Goal: Task Accomplishment & Management: Complete application form

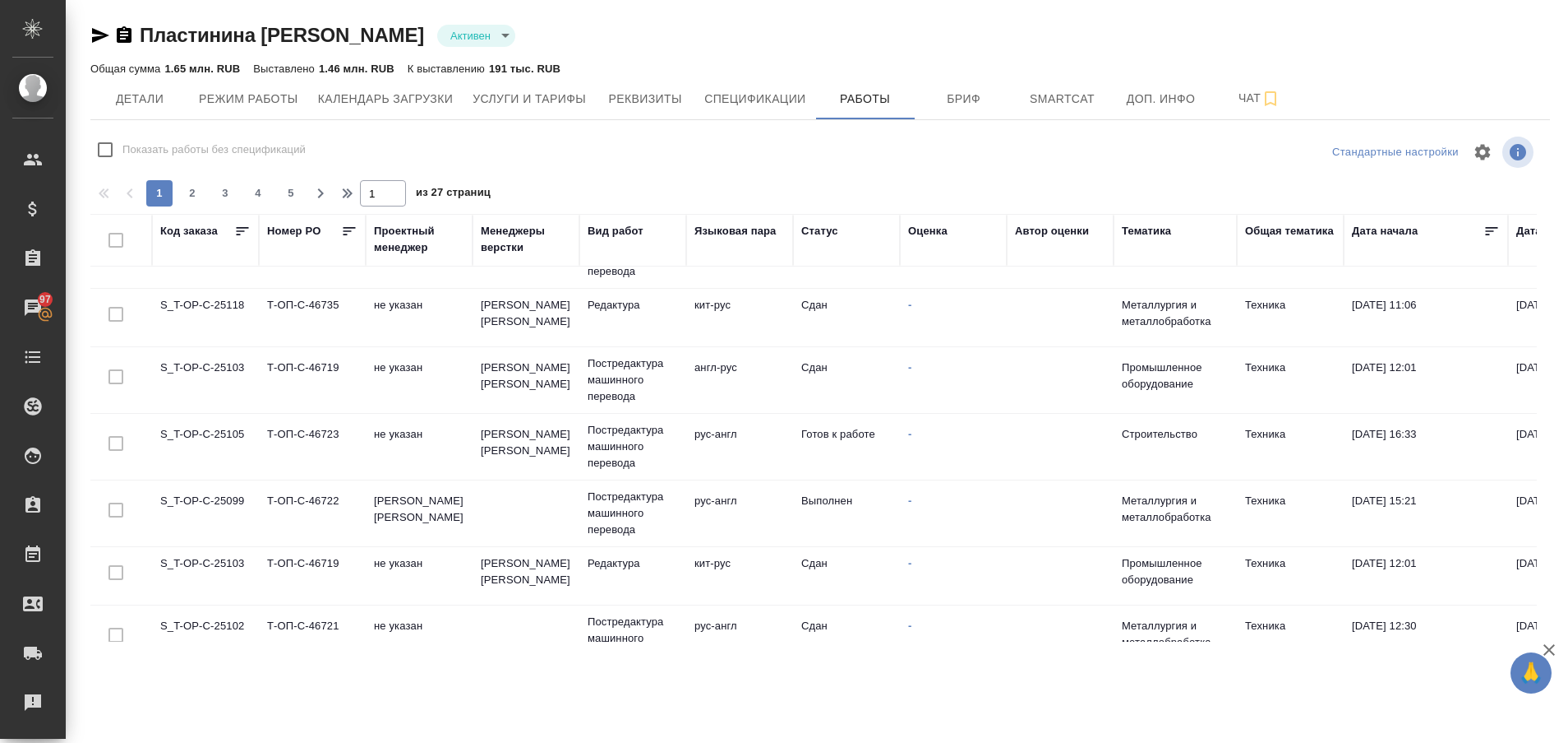
scroll to position [530, 0]
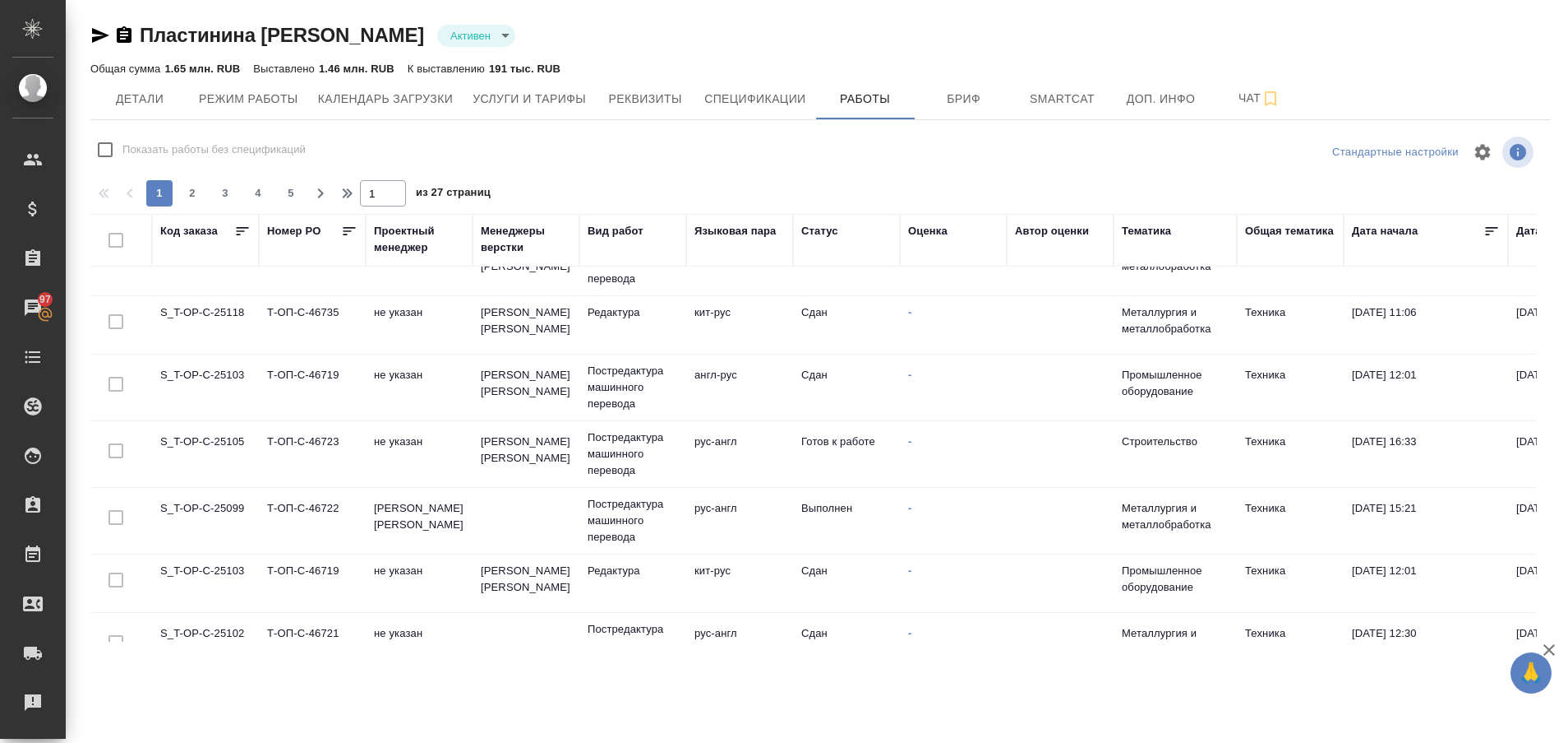
click at [191, 429] on td "S_T-OP-C-25105" at bounding box center [205, 454] width 107 height 58
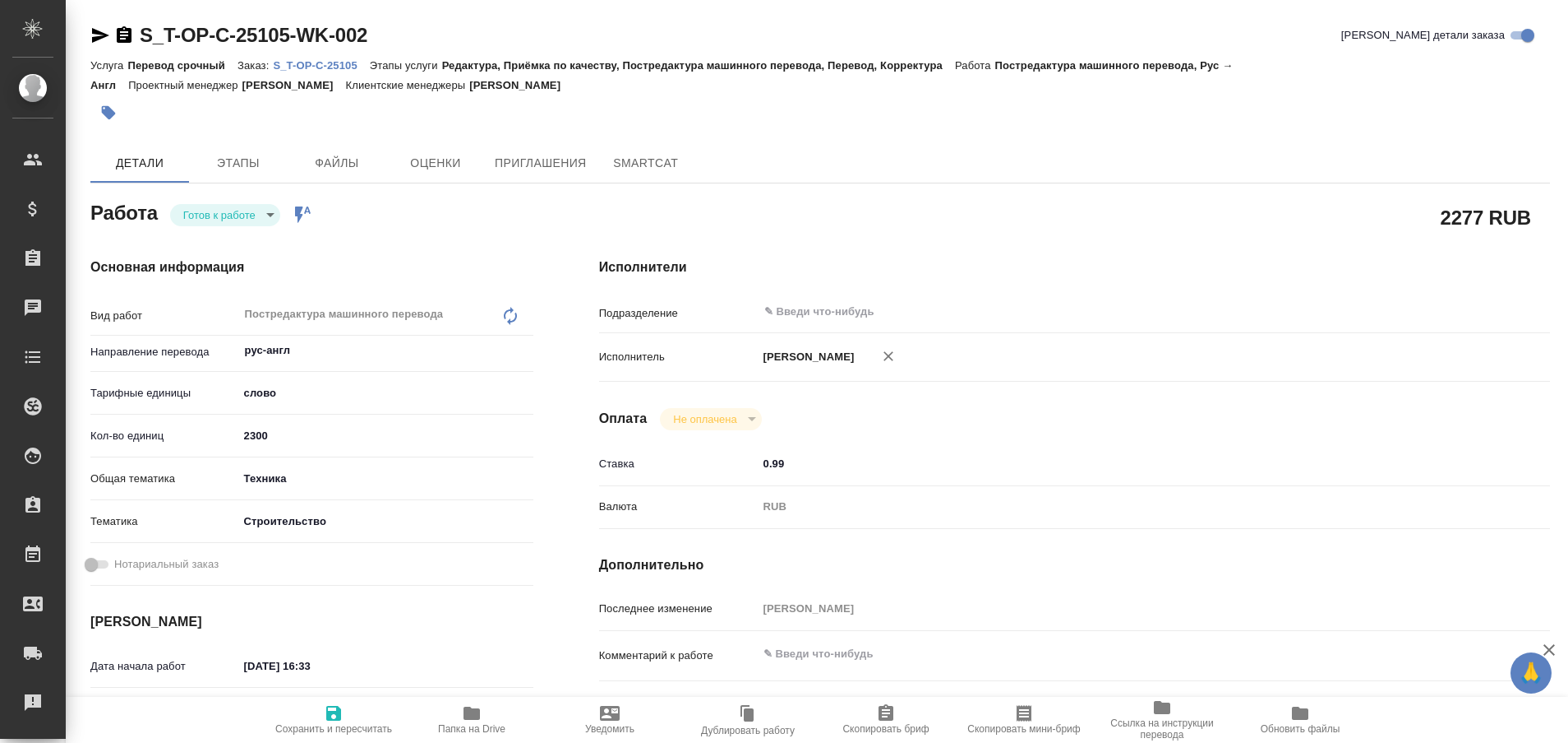
type textarea "x"
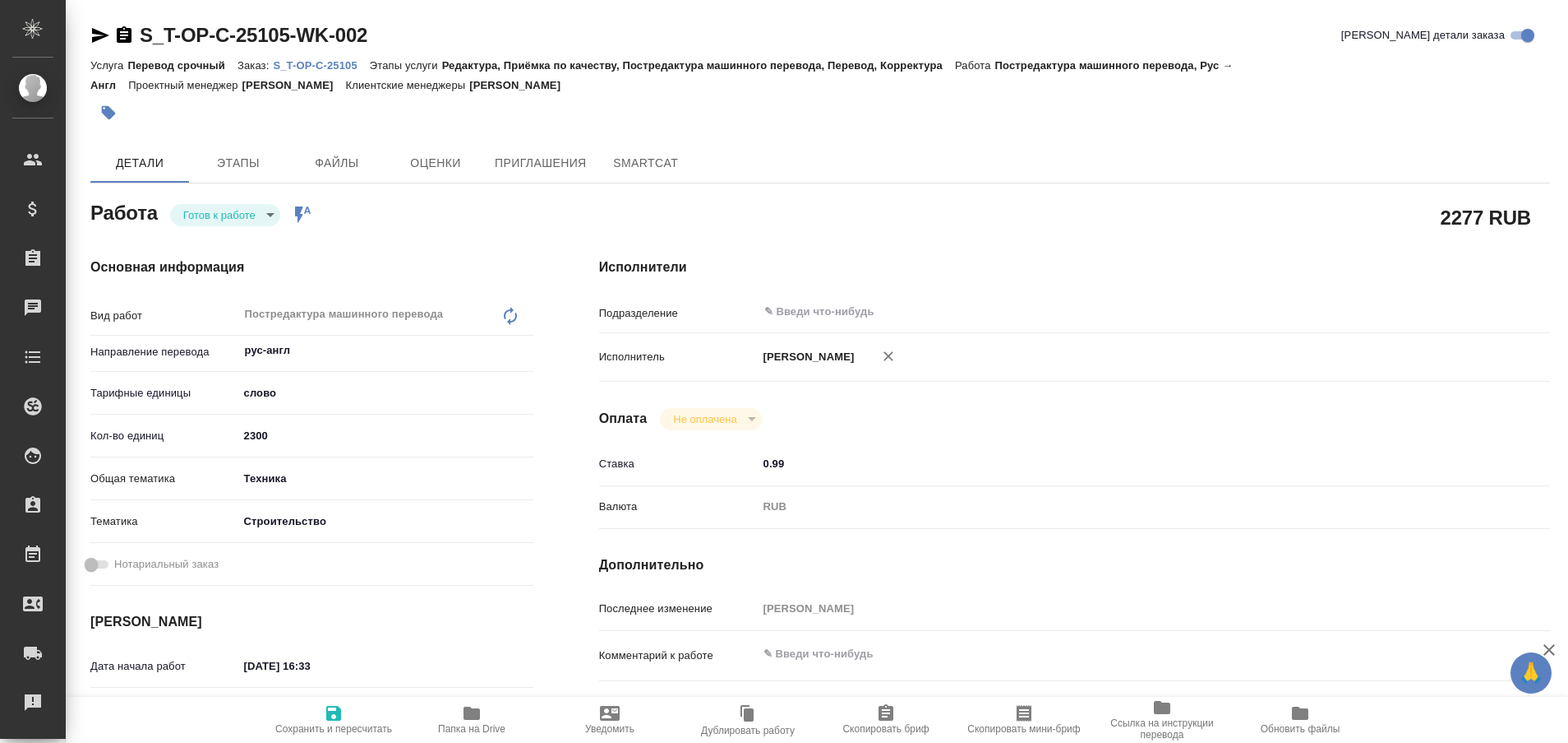
type textarea "x"
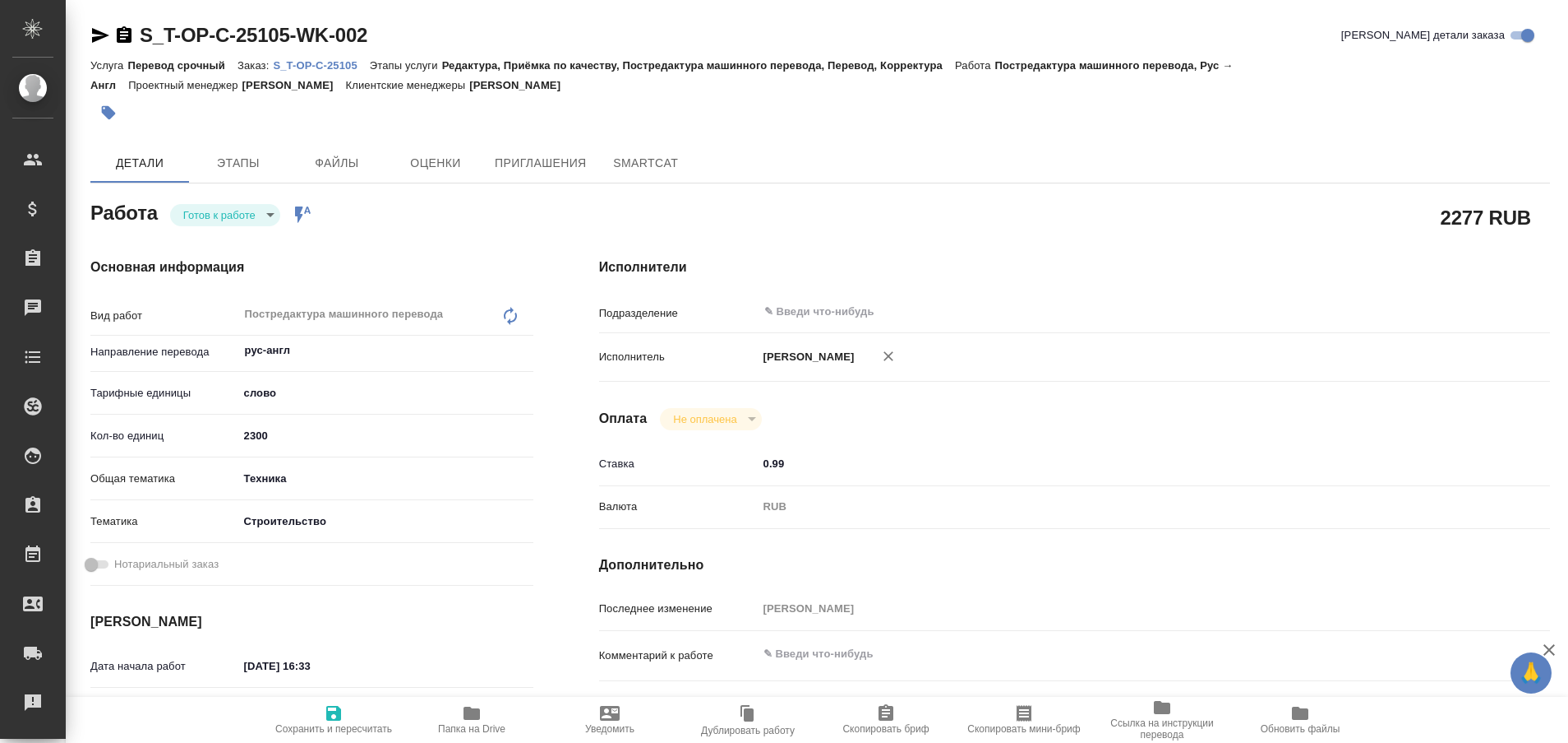
type textarea "x"
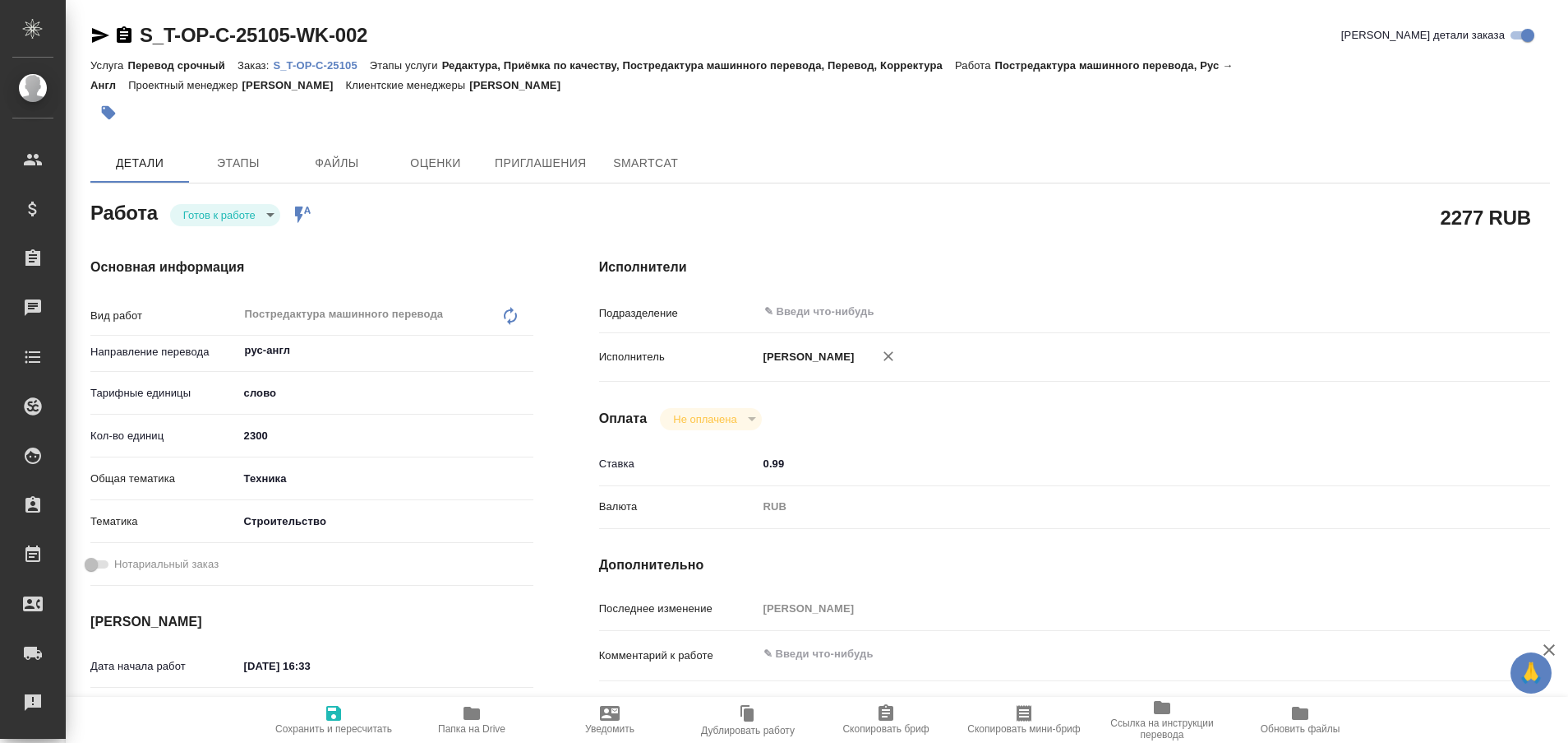
type textarea "x"
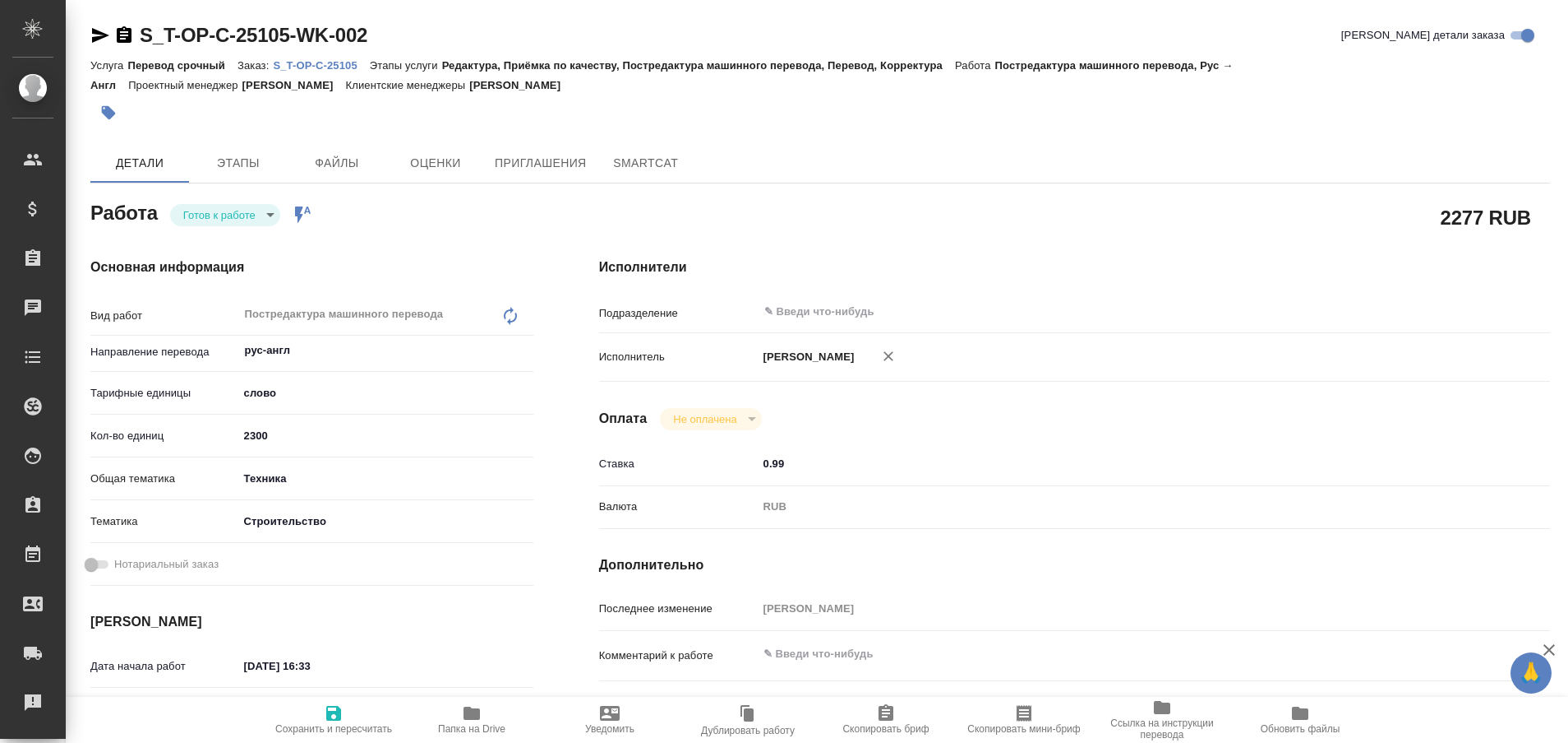
type textarea "x"
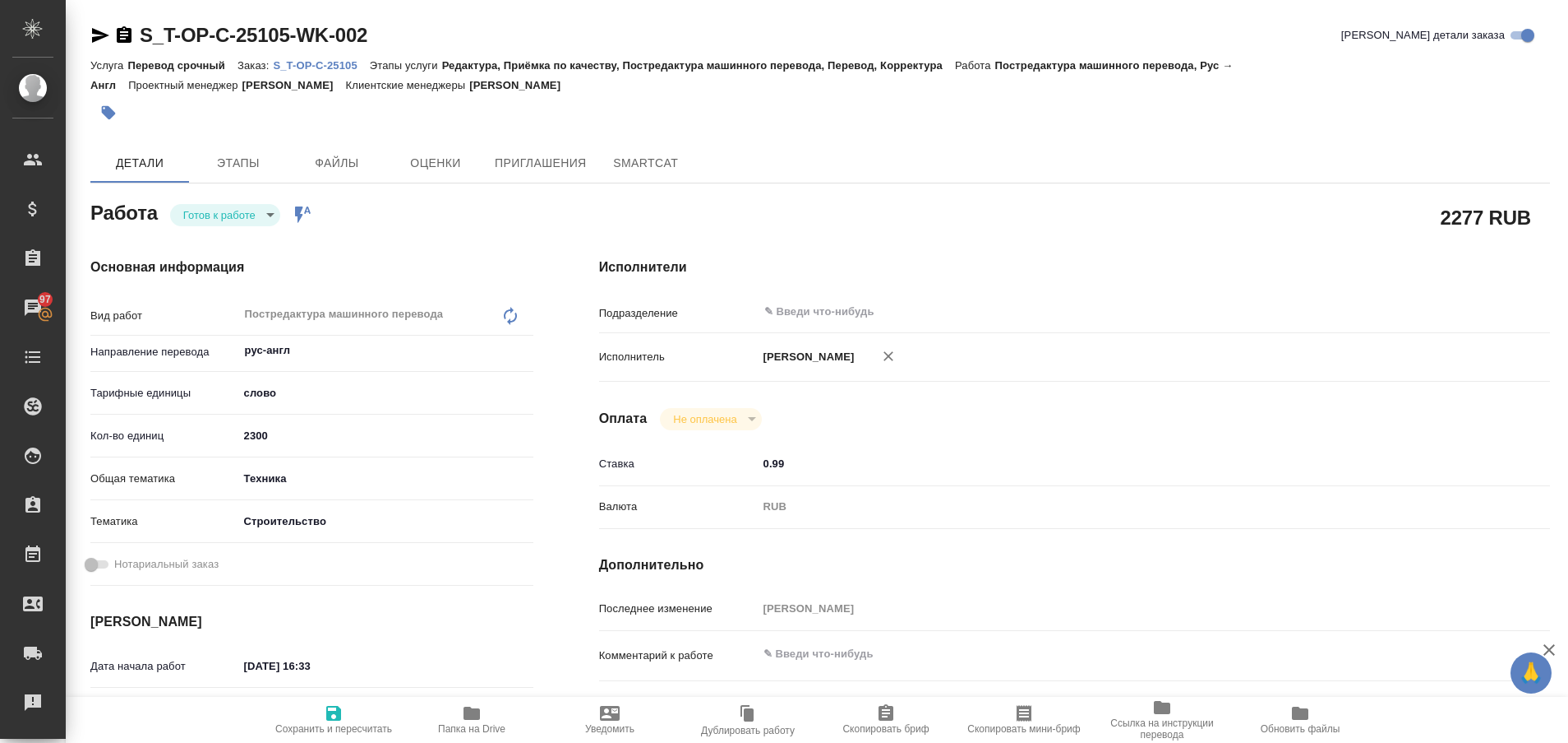
type textarea "x"
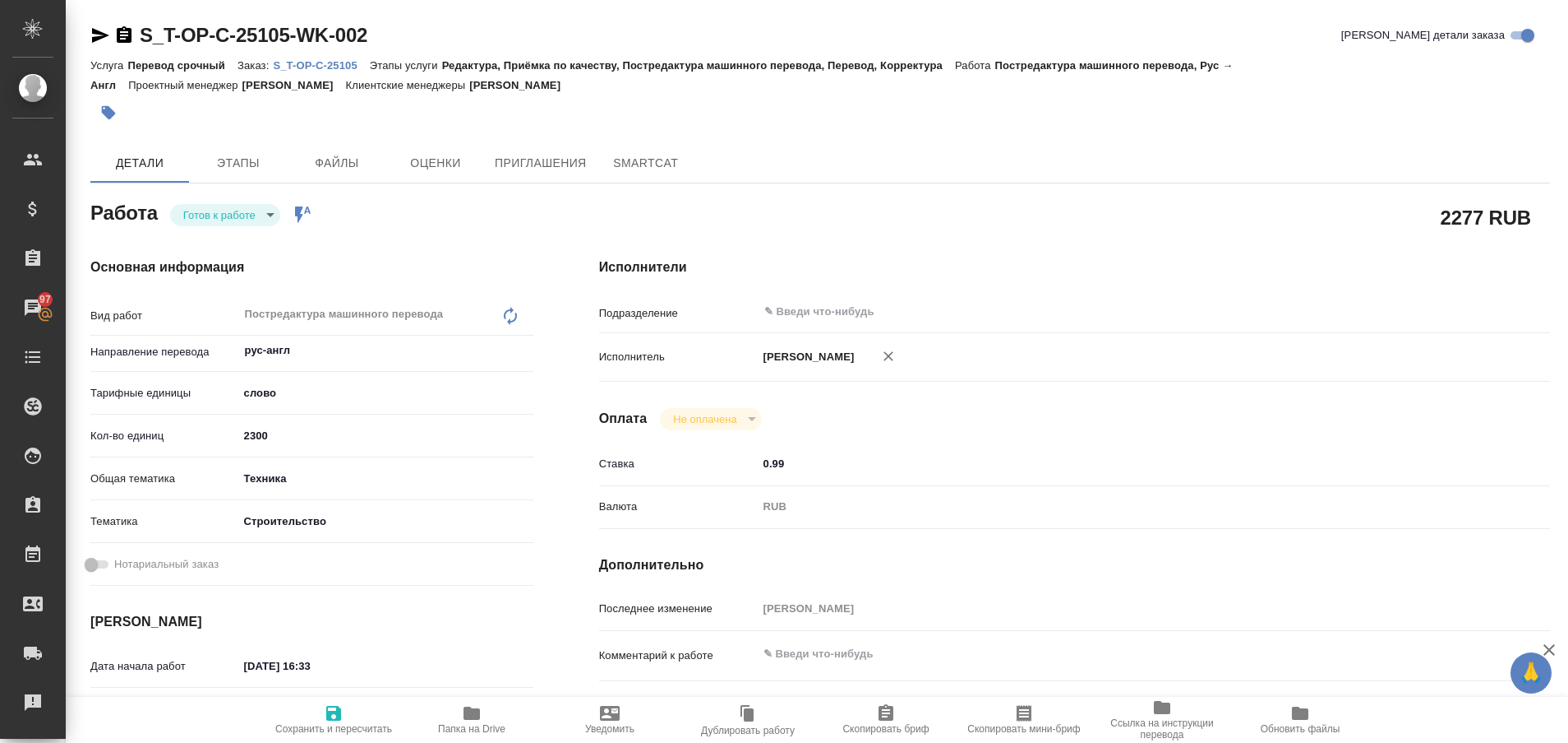
type textarea "x"
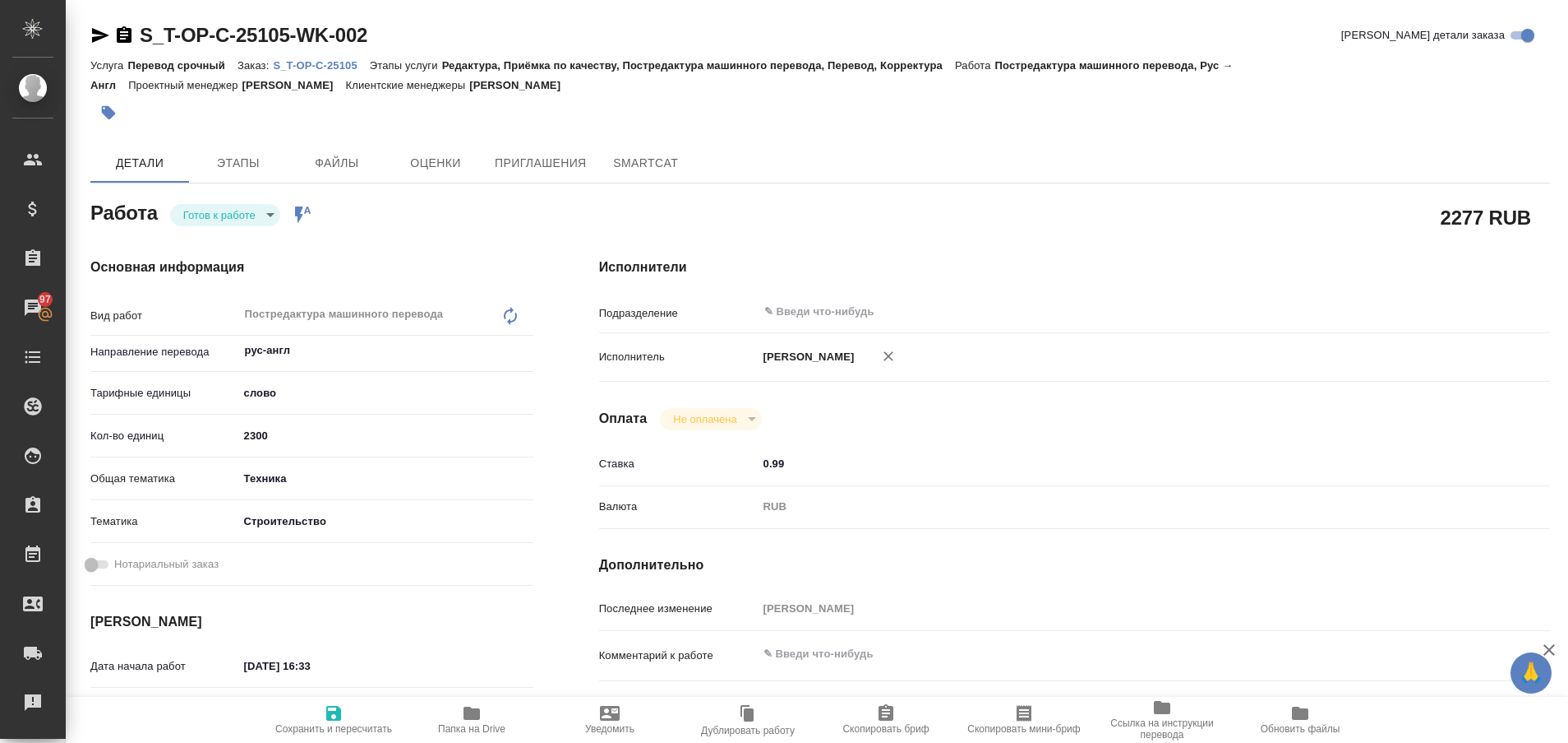
click at [329, 64] on p "S_T-OP-C-25105" at bounding box center [321, 65] width 96 height 12
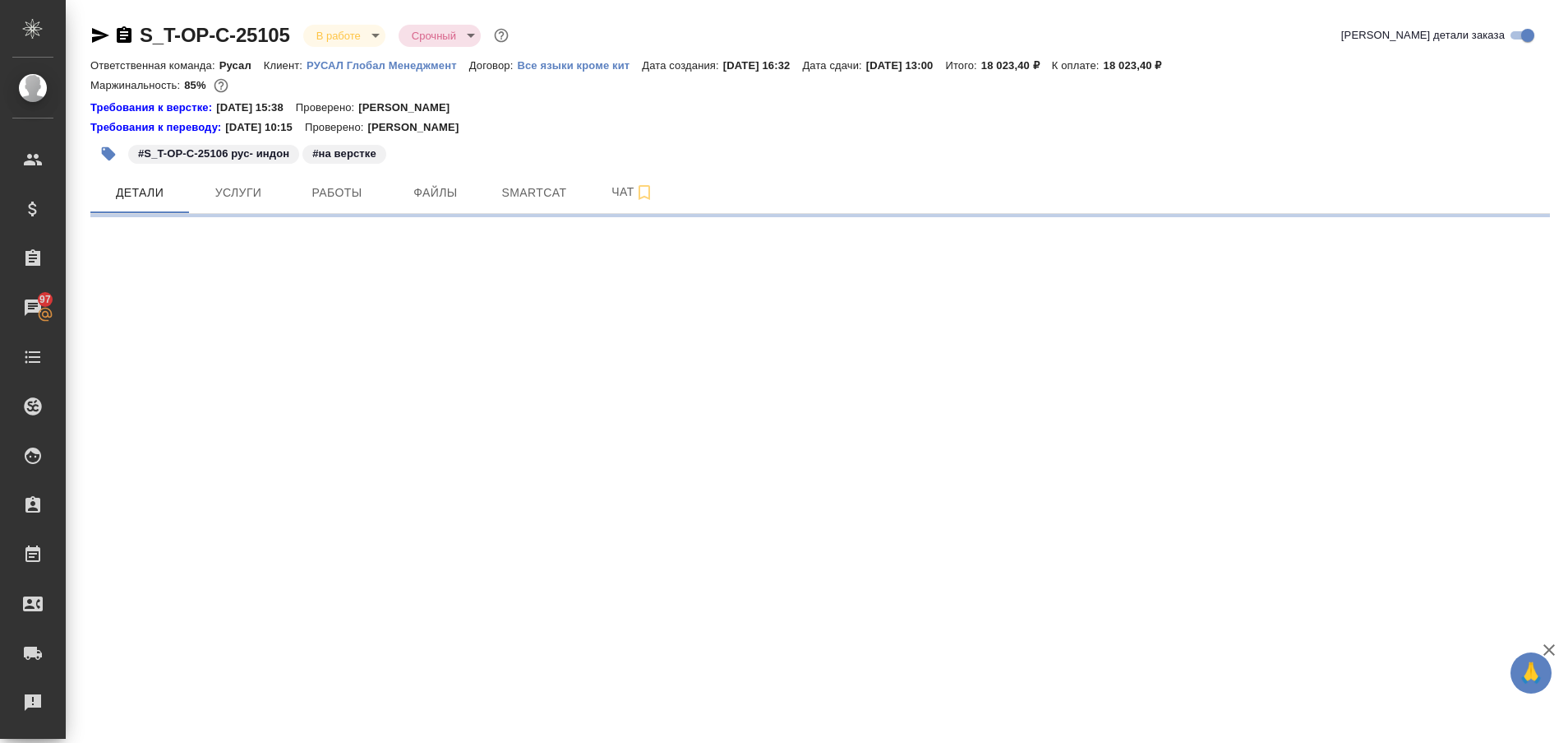
select select "RU"
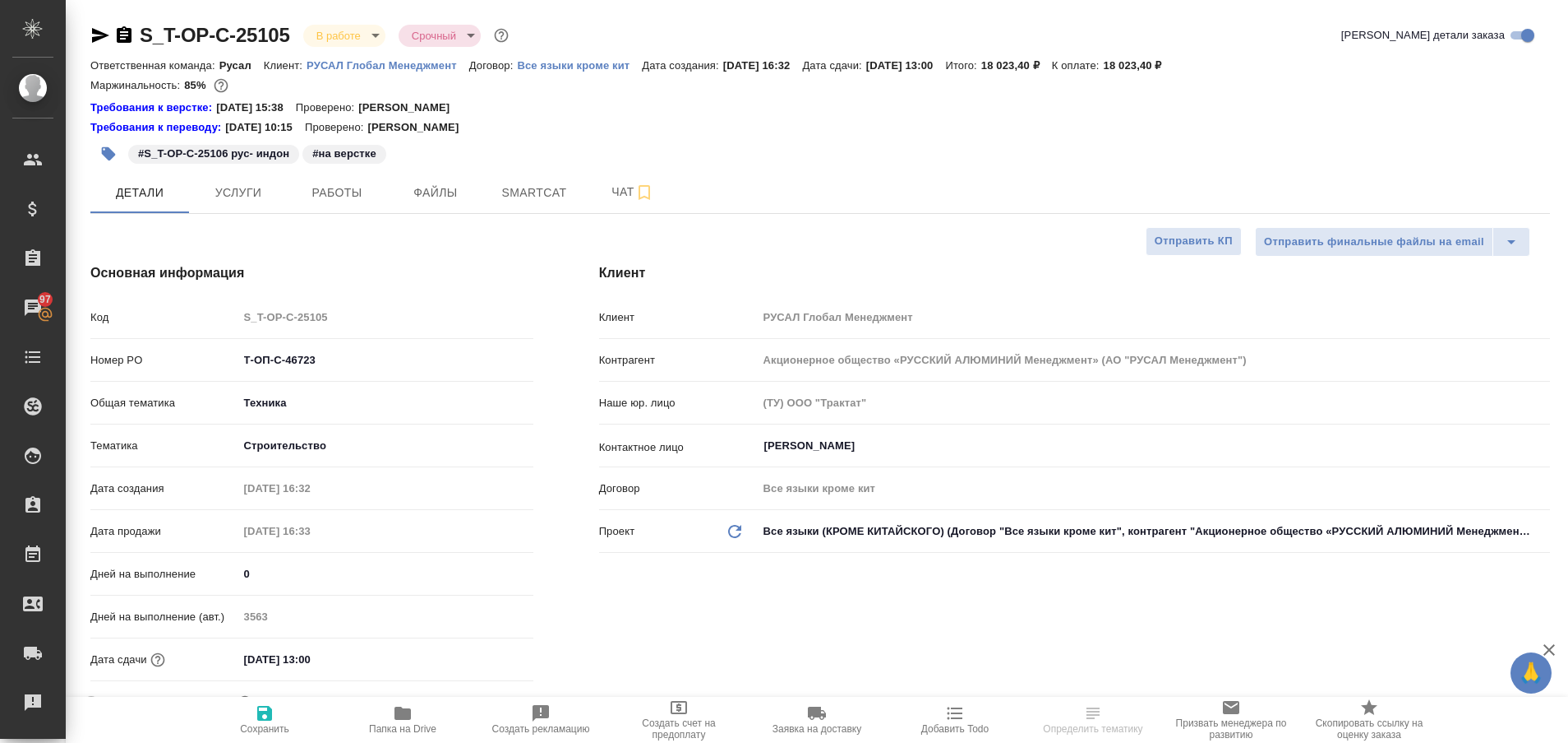
type textarea "x"
click at [402, 717] on icon "button" at bounding box center [403, 712] width 16 height 13
type input "[PERSON_NAME] [PERSON_NAME]"
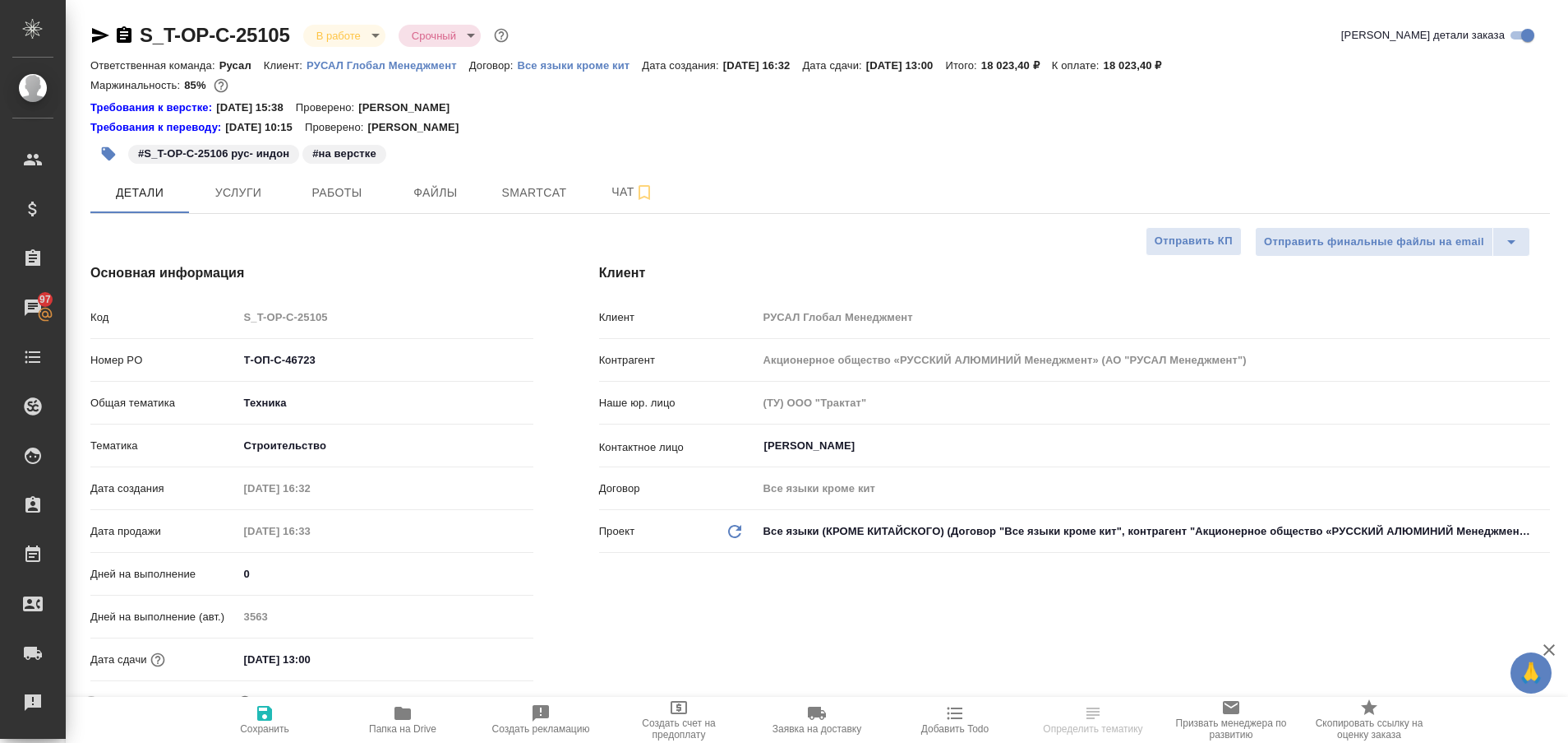
type input "Журавлева Александра"
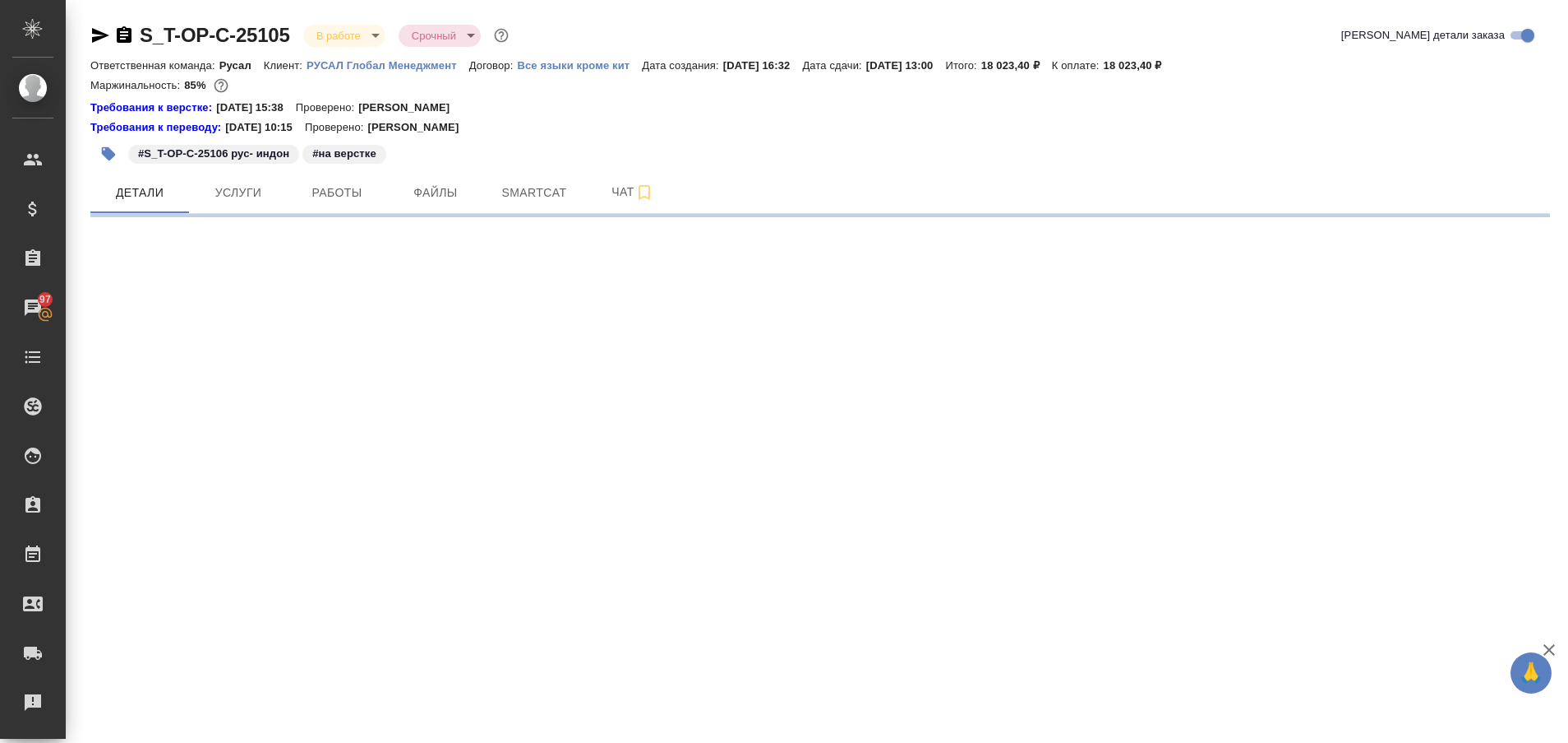
click at [398, 719] on div ".cls-1 fill:#fff; AWATERA Plastinina Anastasia Клиенты Спецификации Заказы 97 Ч…" at bounding box center [784, 371] width 1568 height 743
select select "RU"
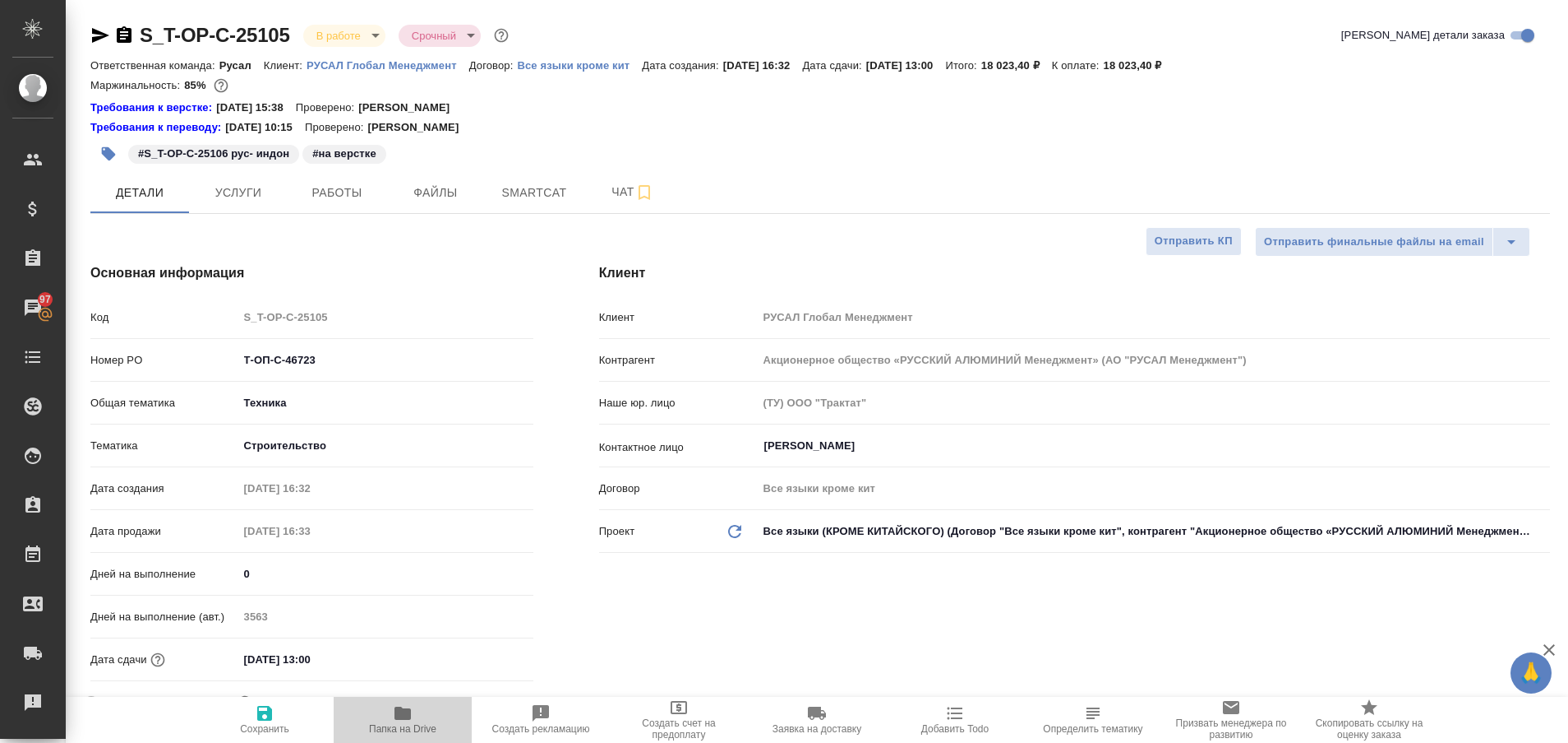
click at [407, 716] on icon "button" at bounding box center [403, 712] width 16 height 13
type textarea "x"
click at [399, 715] on icon "button" at bounding box center [403, 712] width 16 height 13
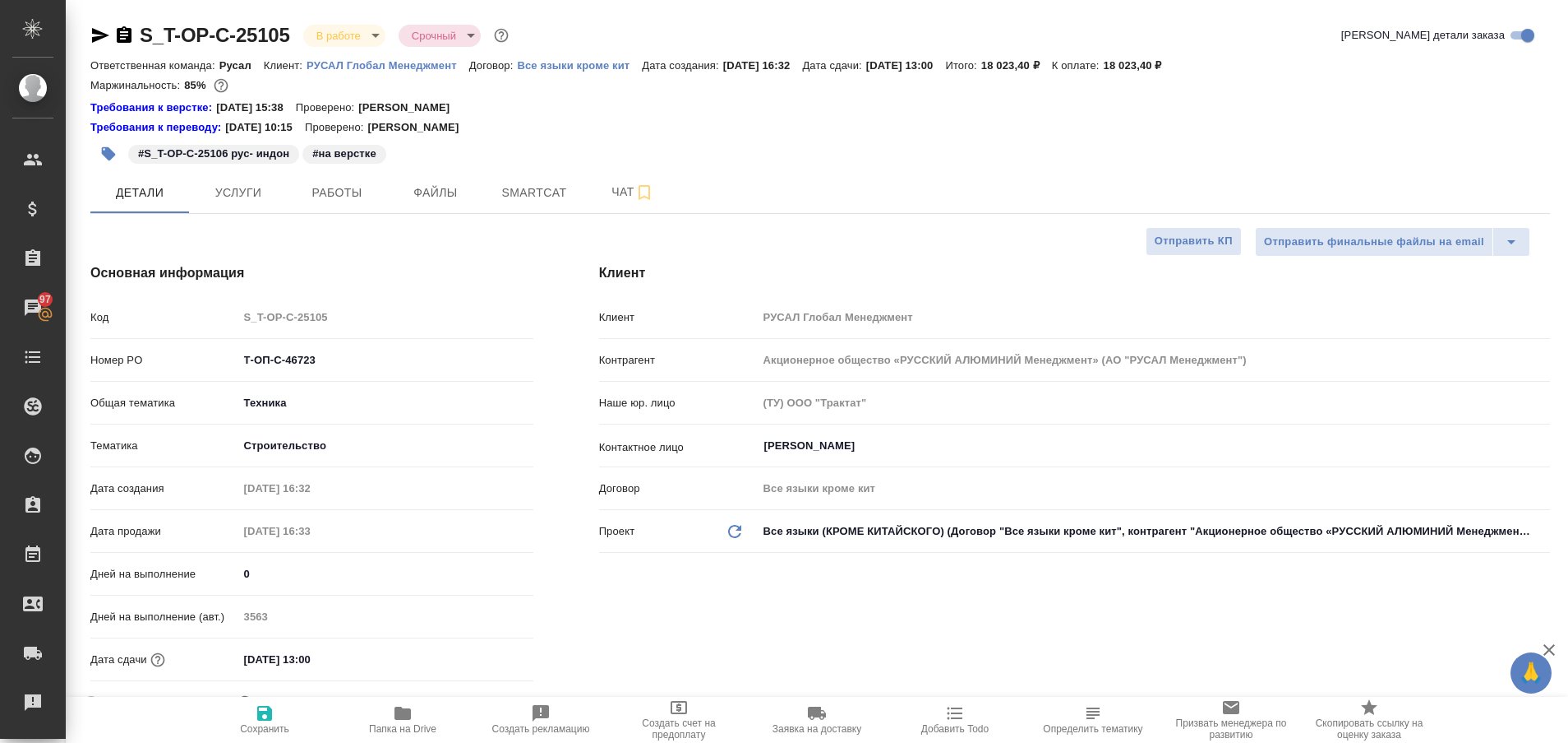
type textarea "x"
